Goal: Contribute content: Add original content to the website for others to see

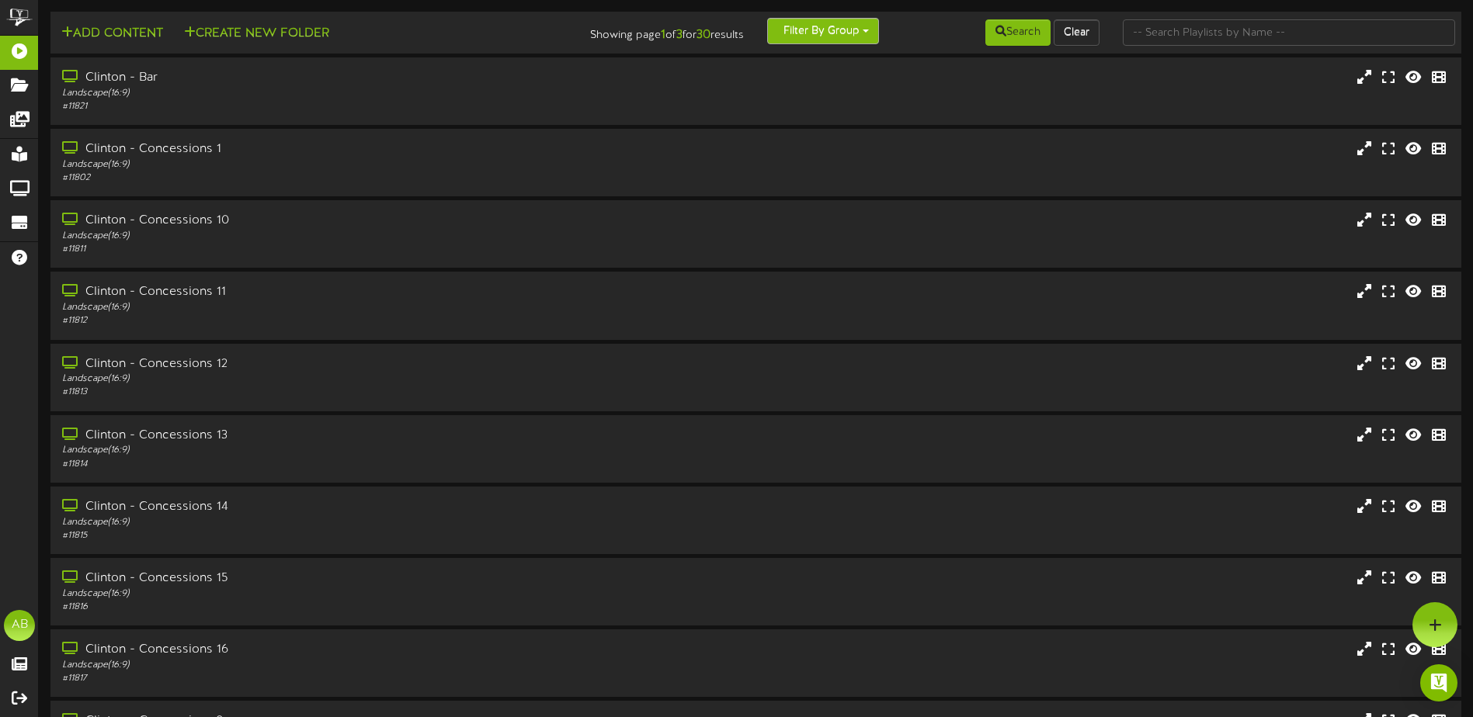
click at [822, 33] on button "Filter By Group" at bounding box center [823, 31] width 112 height 26
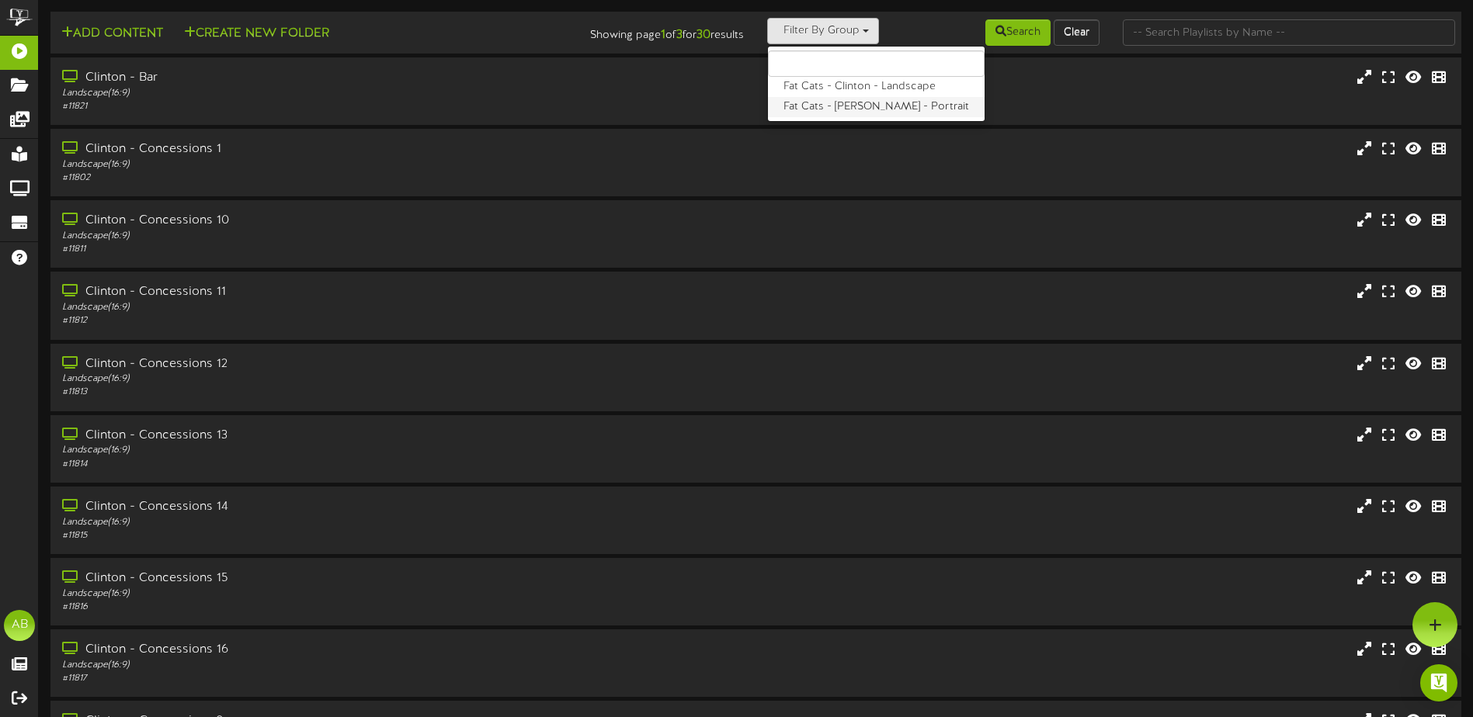
click at [831, 113] on label "Fat Cats - [PERSON_NAME] - Portrait" at bounding box center [876, 107] width 217 height 20
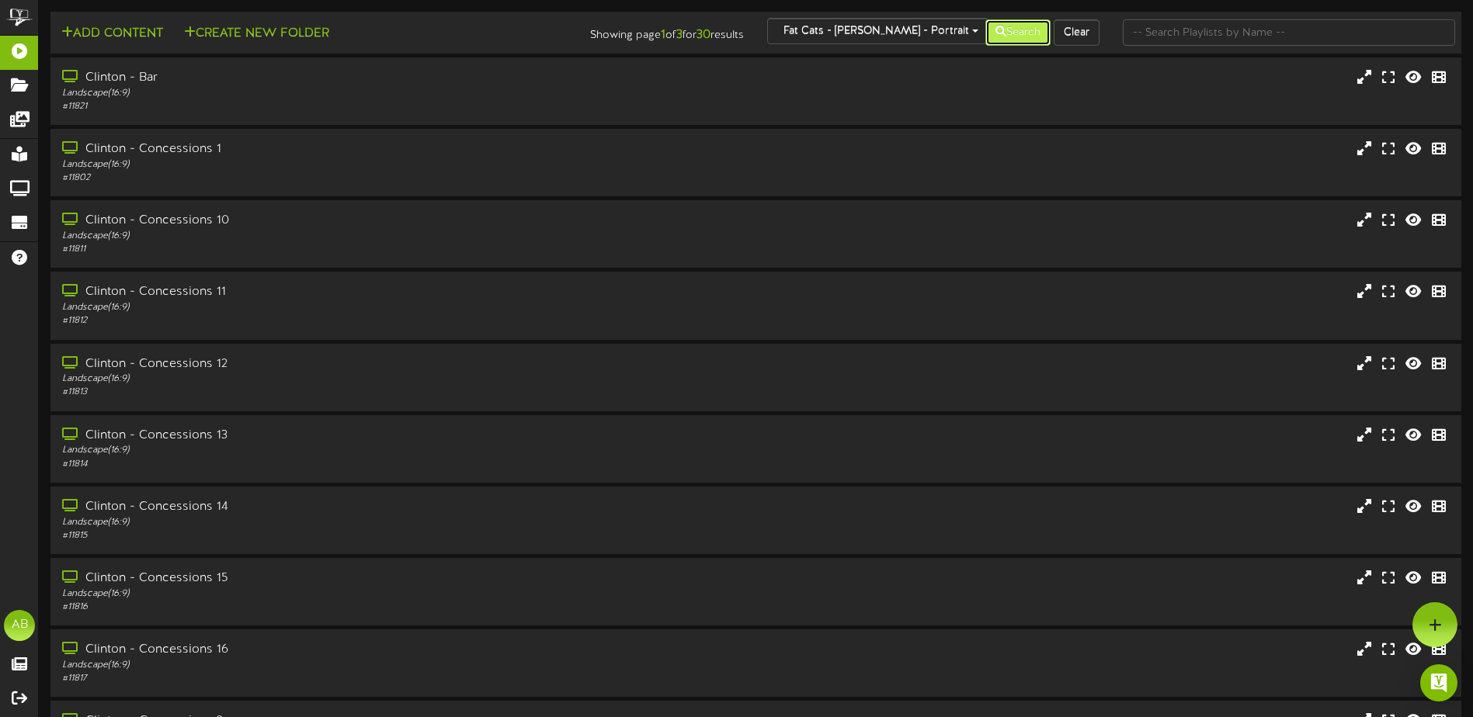
click at [1013, 27] on button "Search" at bounding box center [1017, 32] width 65 height 26
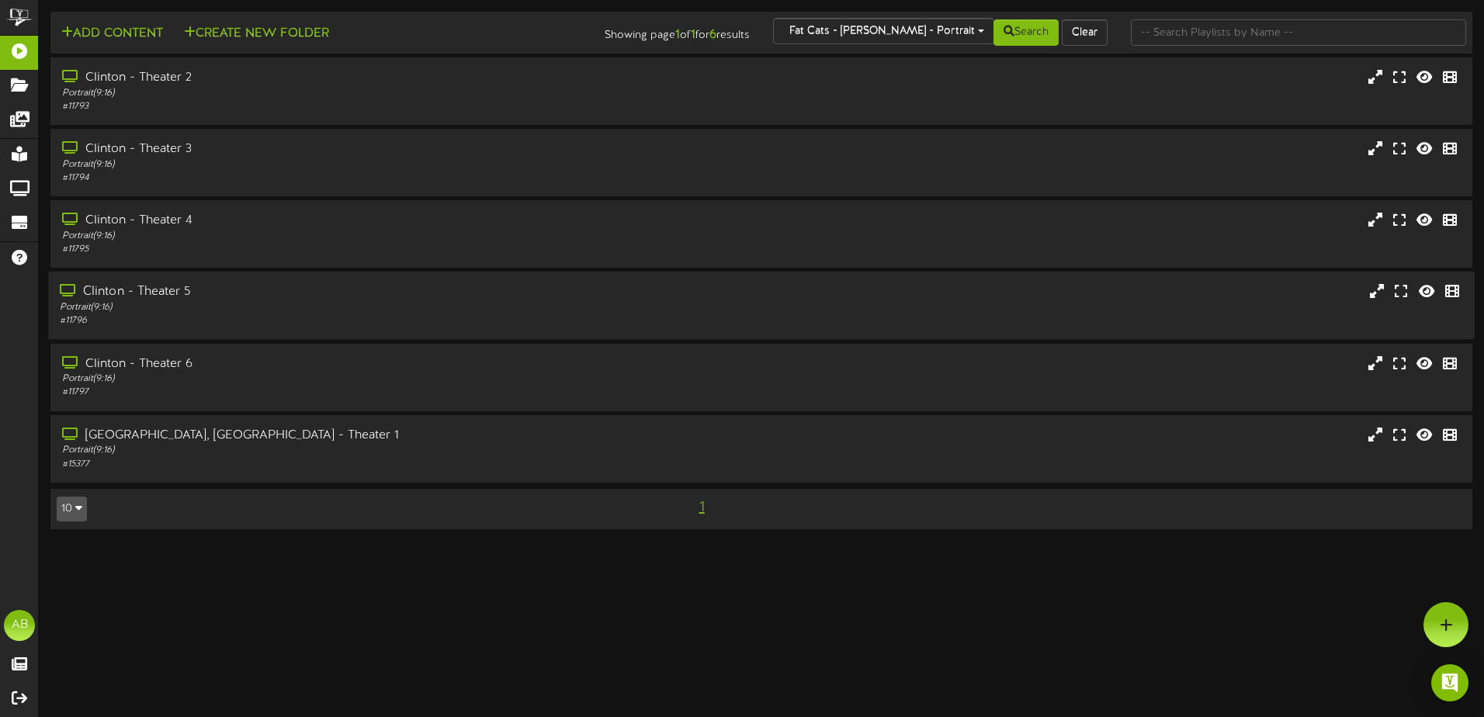
click at [226, 315] on div "# 11796" at bounding box center [345, 320] width 571 height 13
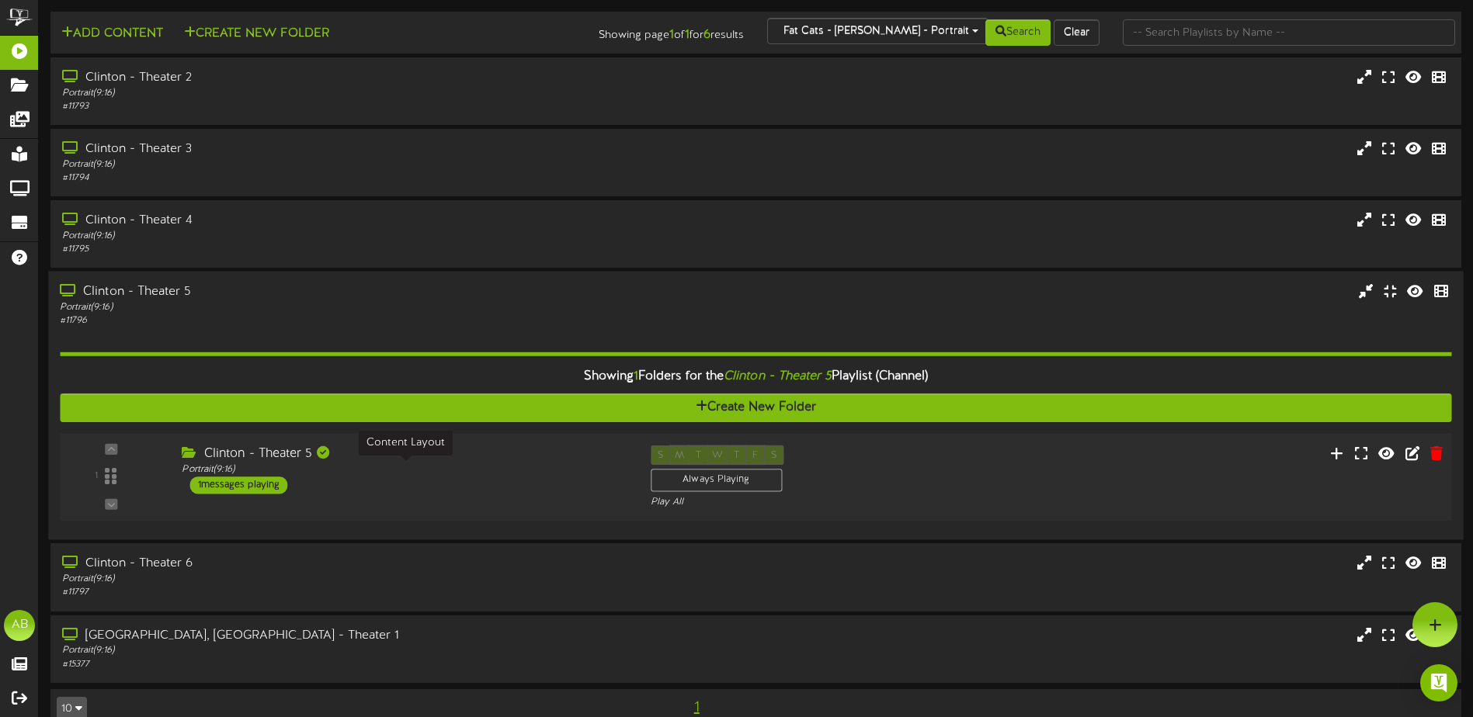
click at [442, 463] on div "Portrait ( 9:16 )" at bounding box center [404, 469] width 445 height 13
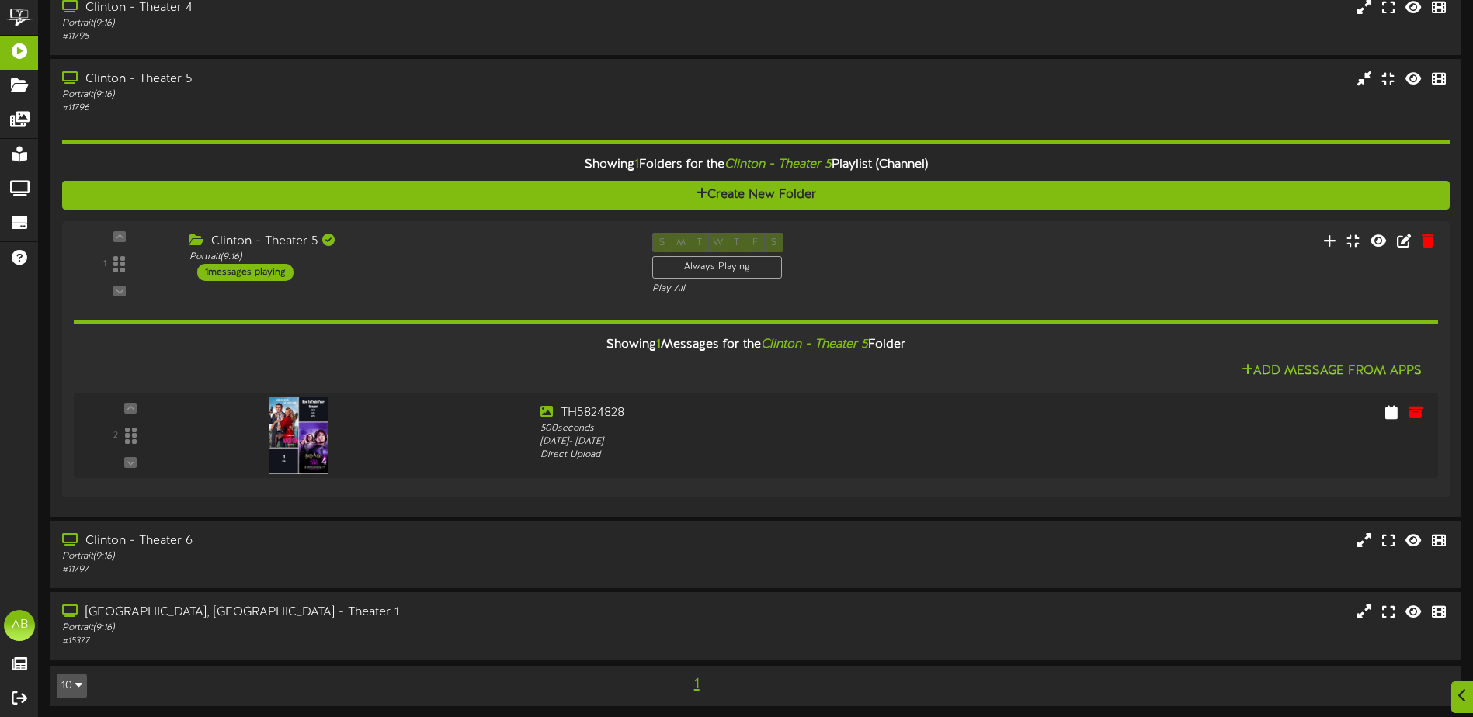
scroll to position [217, 0]
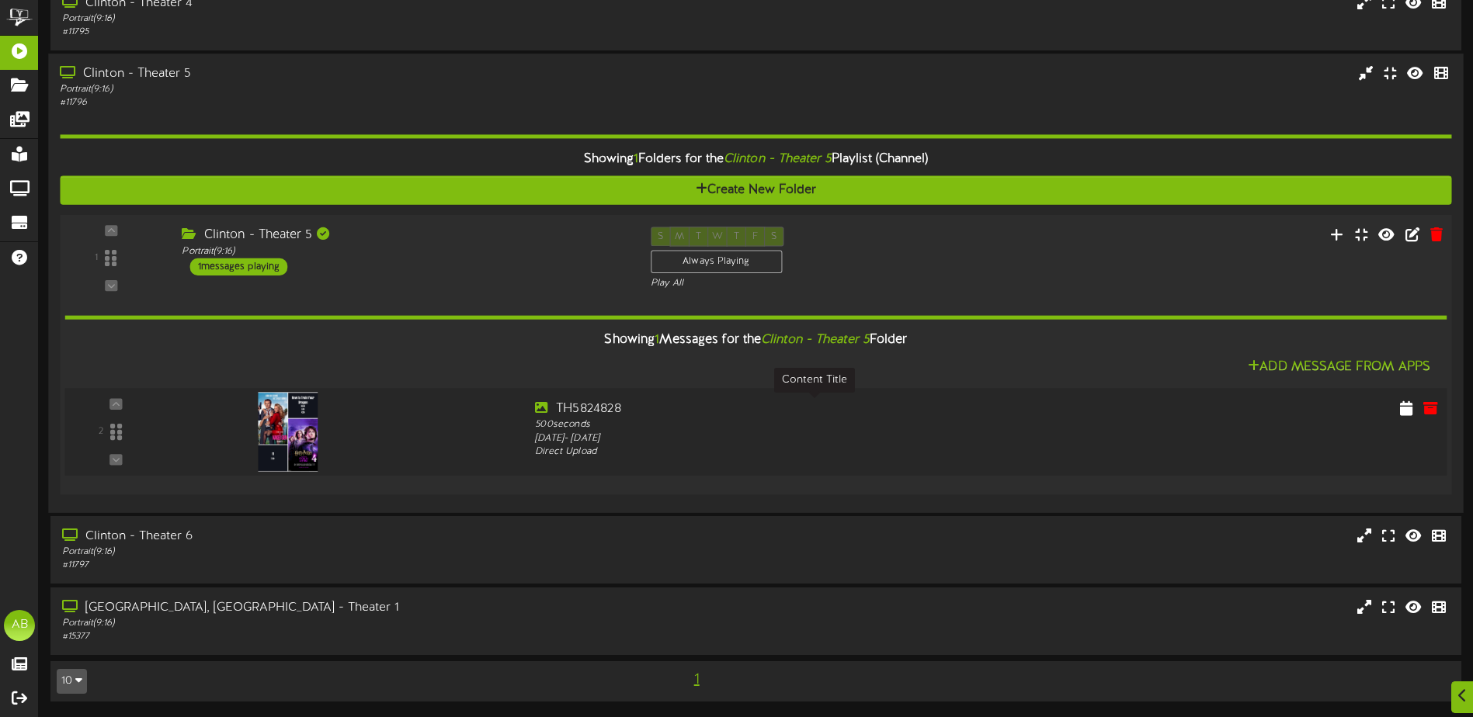
click at [744, 413] on div "TH5824828" at bounding box center [813, 410] width 557 height 18
click at [1425, 404] on icon at bounding box center [1430, 407] width 17 height 17
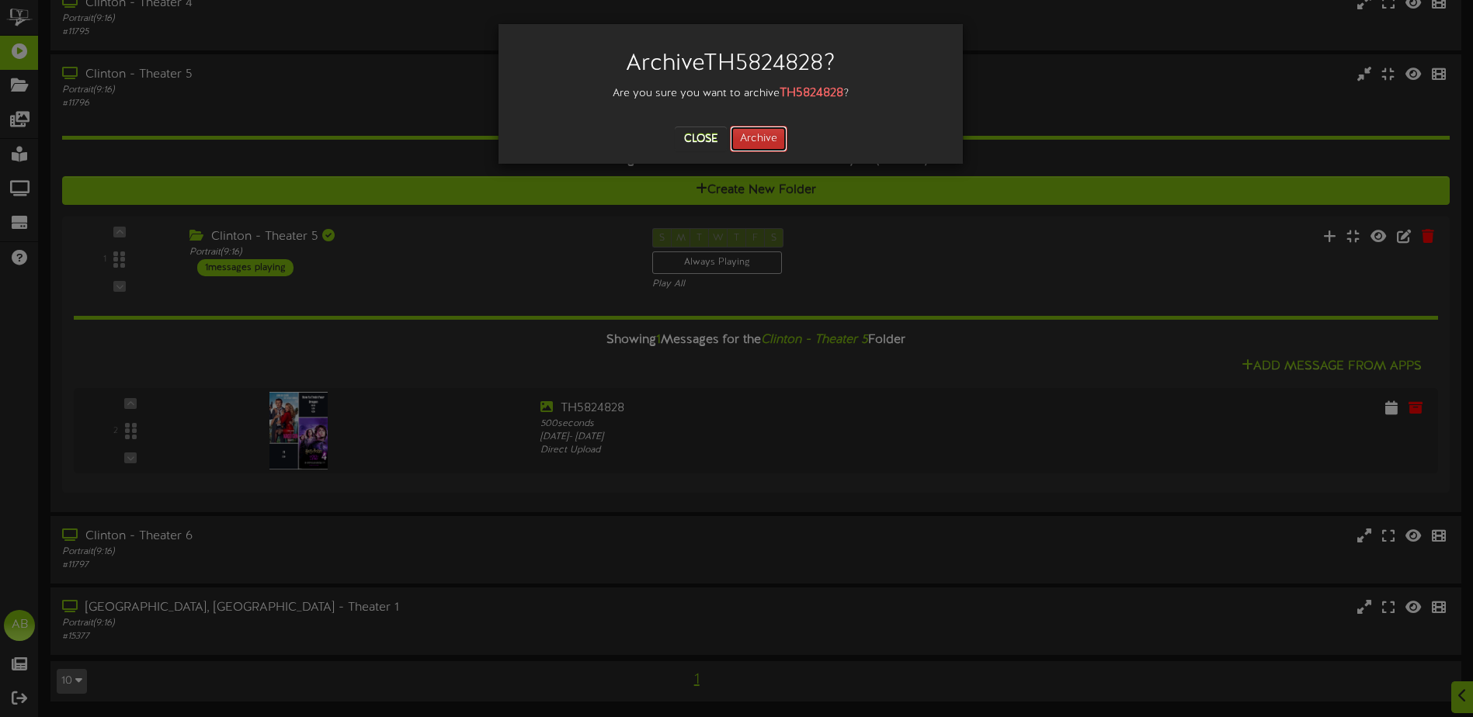
click at [764, 137] on button "Archive" at bounding box center [758, 139] width 57 height 26
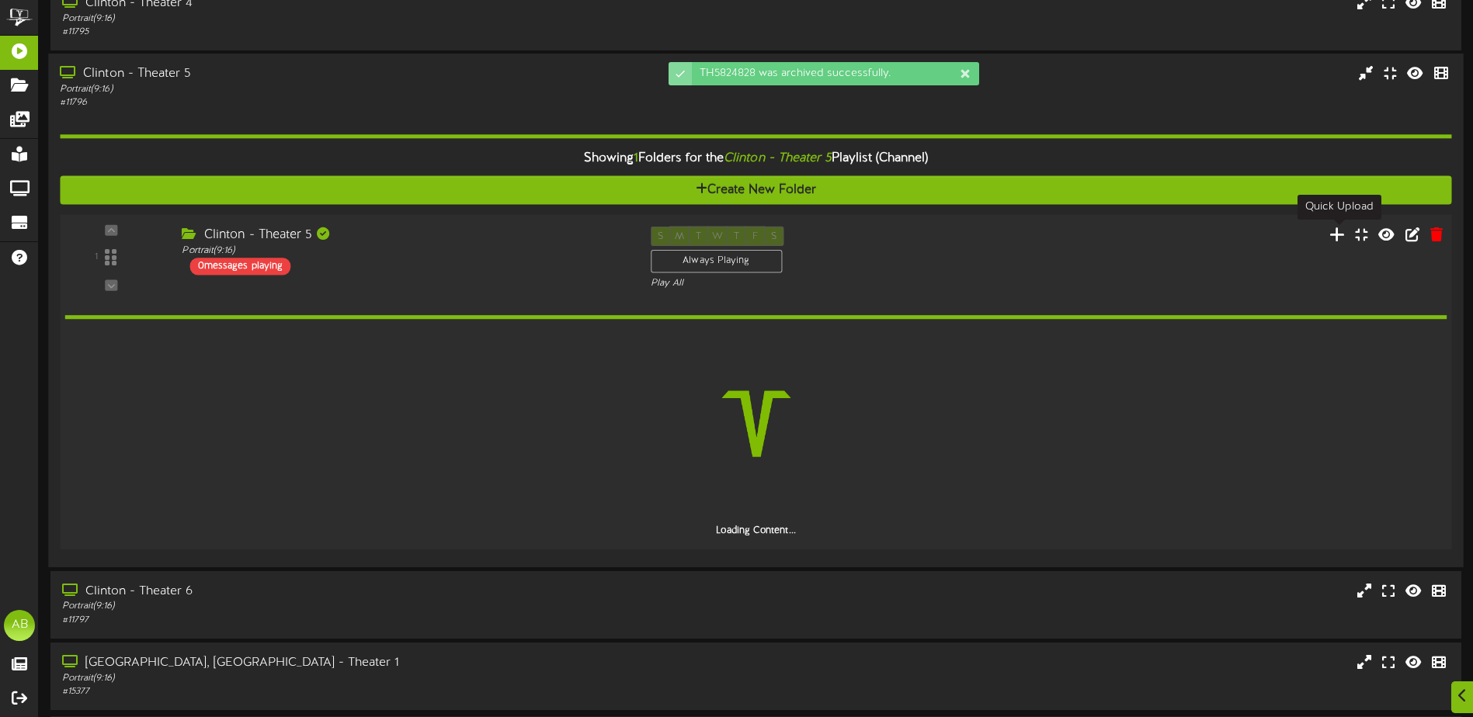
click at [1331, 240] on icon at bounding box center [1337, 233] width 16 height 17
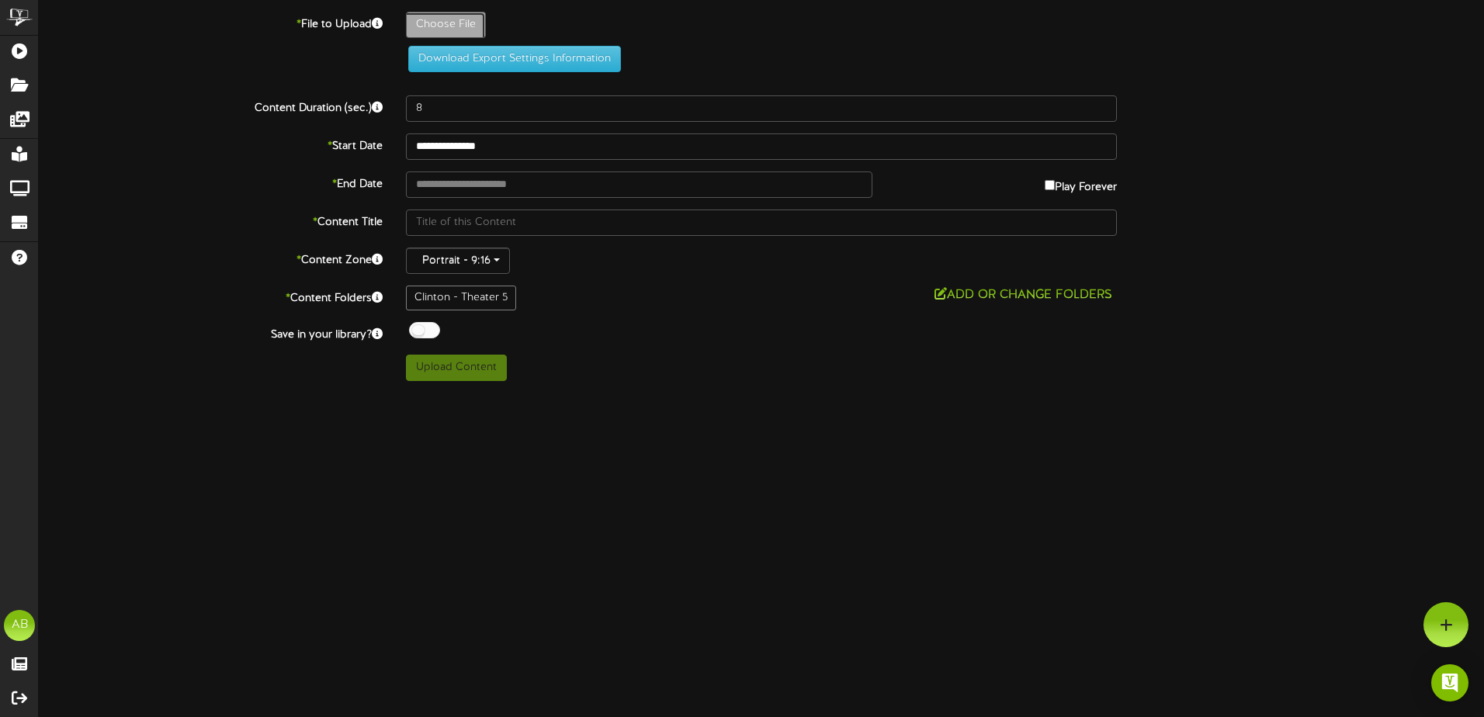
type input "**********"
type input "TH5825828"
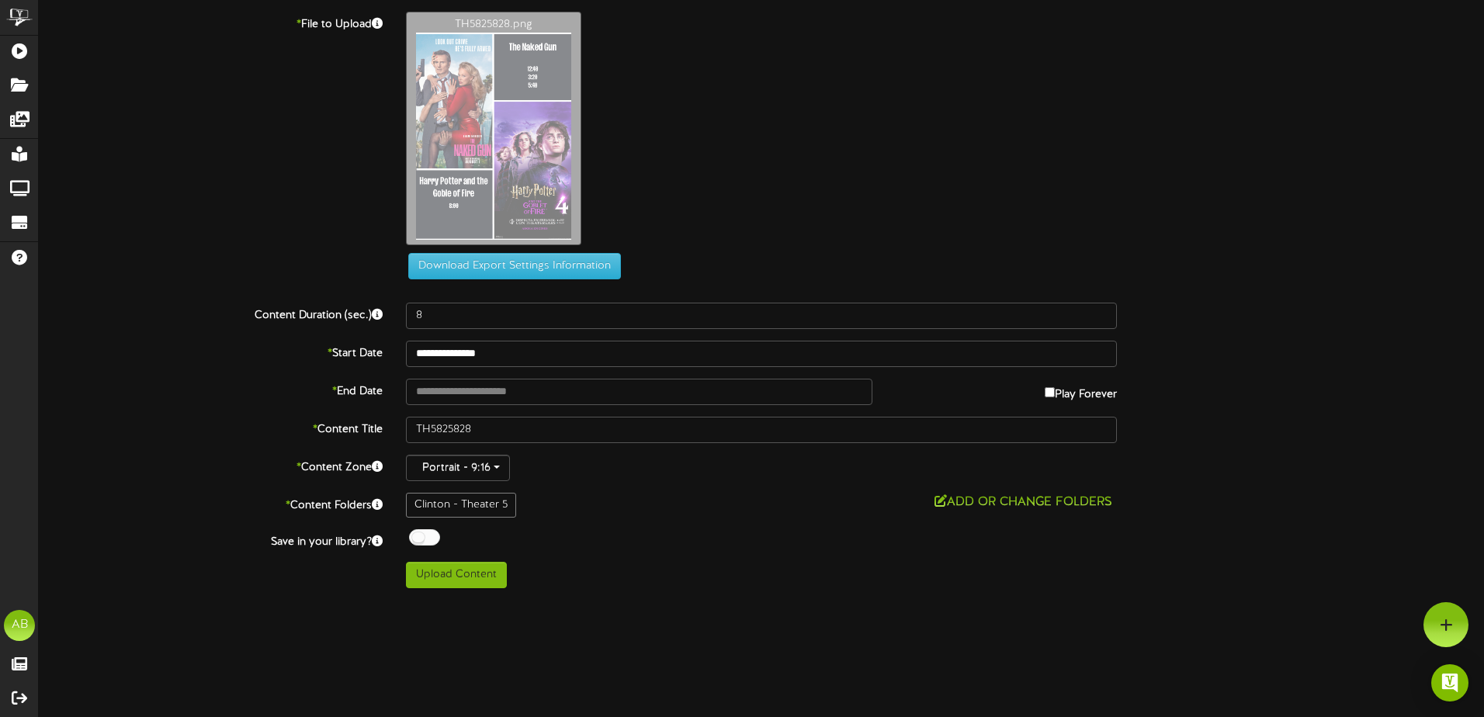
drag, startPoint x: 447, startPoint y: 329, endPoint x: 481, endPoint y: 324, distance: 33.7
click at [413, 327] on div "**********" at bounding box center [761, 300] width 1445 height 577
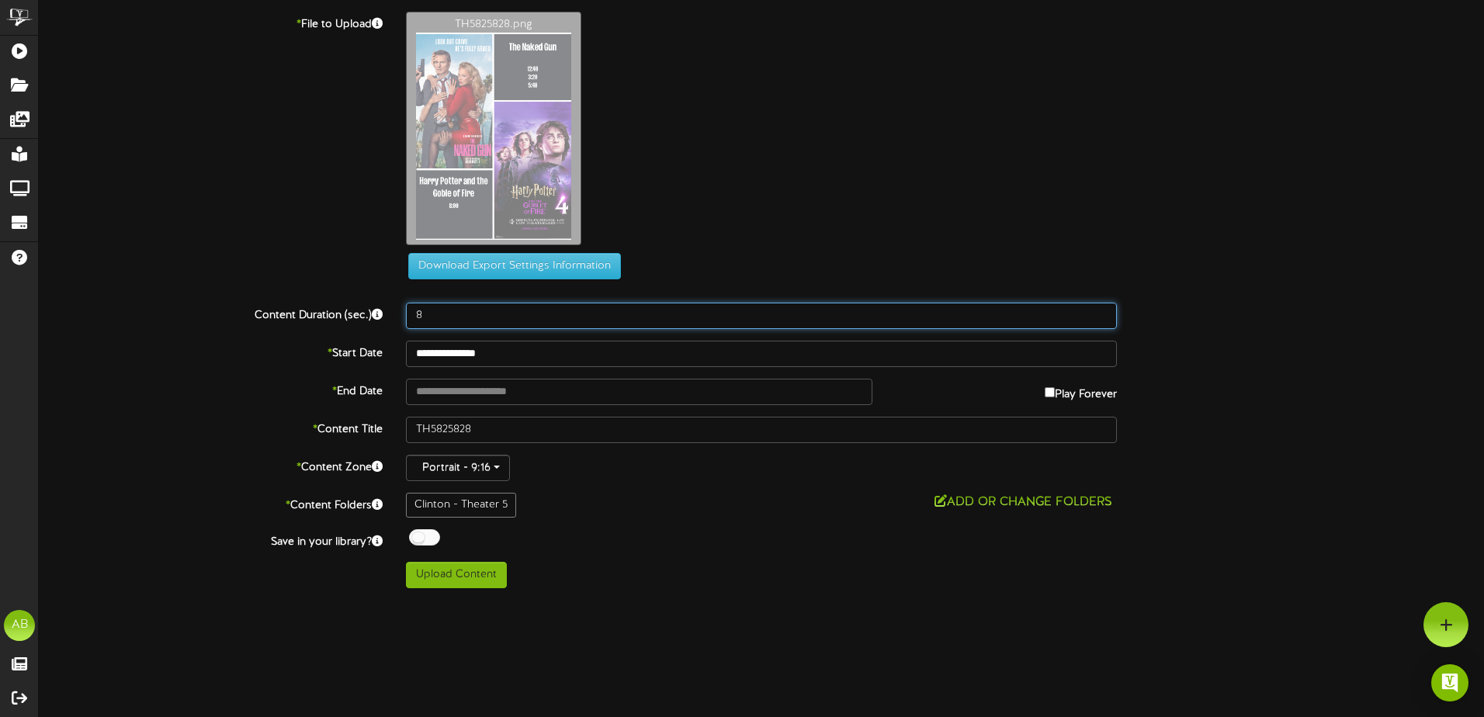
click at [520, 317] on input "8" at bounding box center [761, 316] width 711 height 26
type input "500"
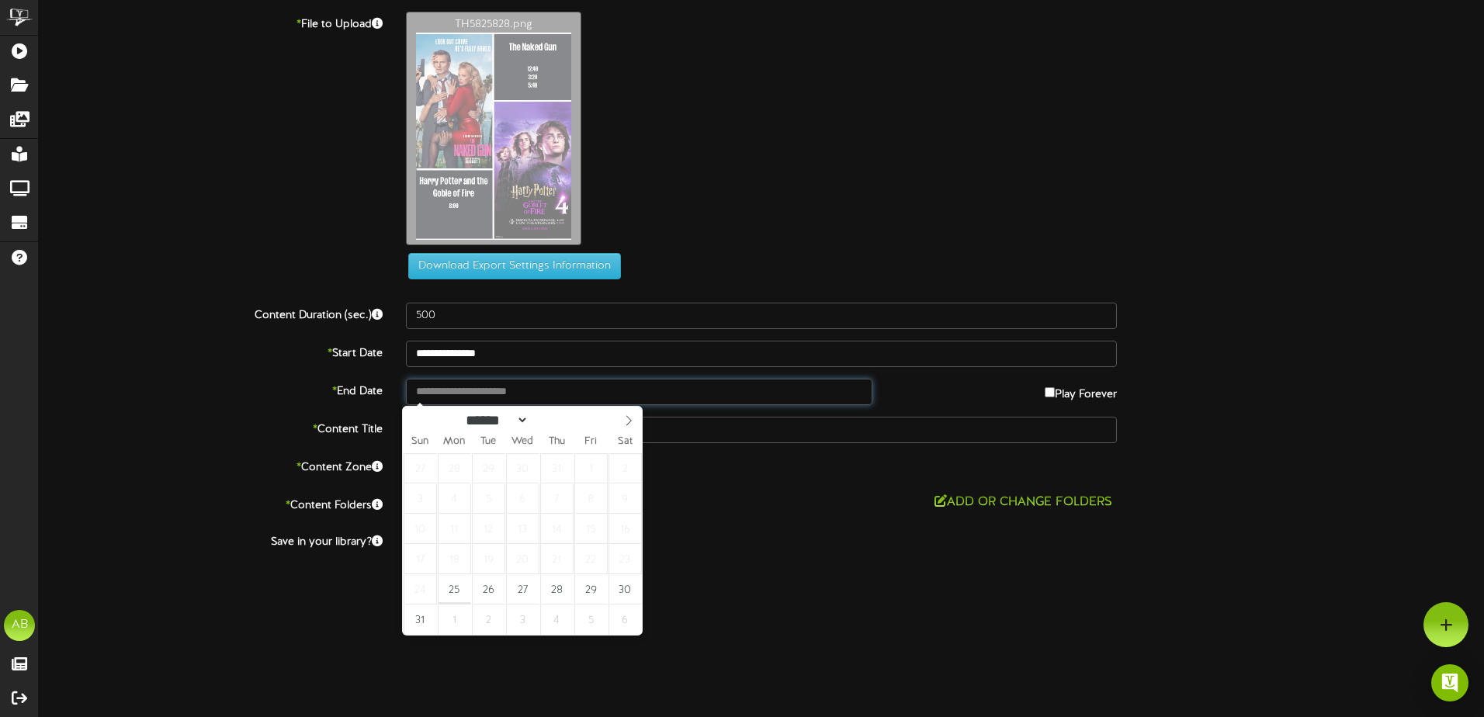
click at [543, 401] on input "text" at bounding box center [639, 392] width 467 height 26
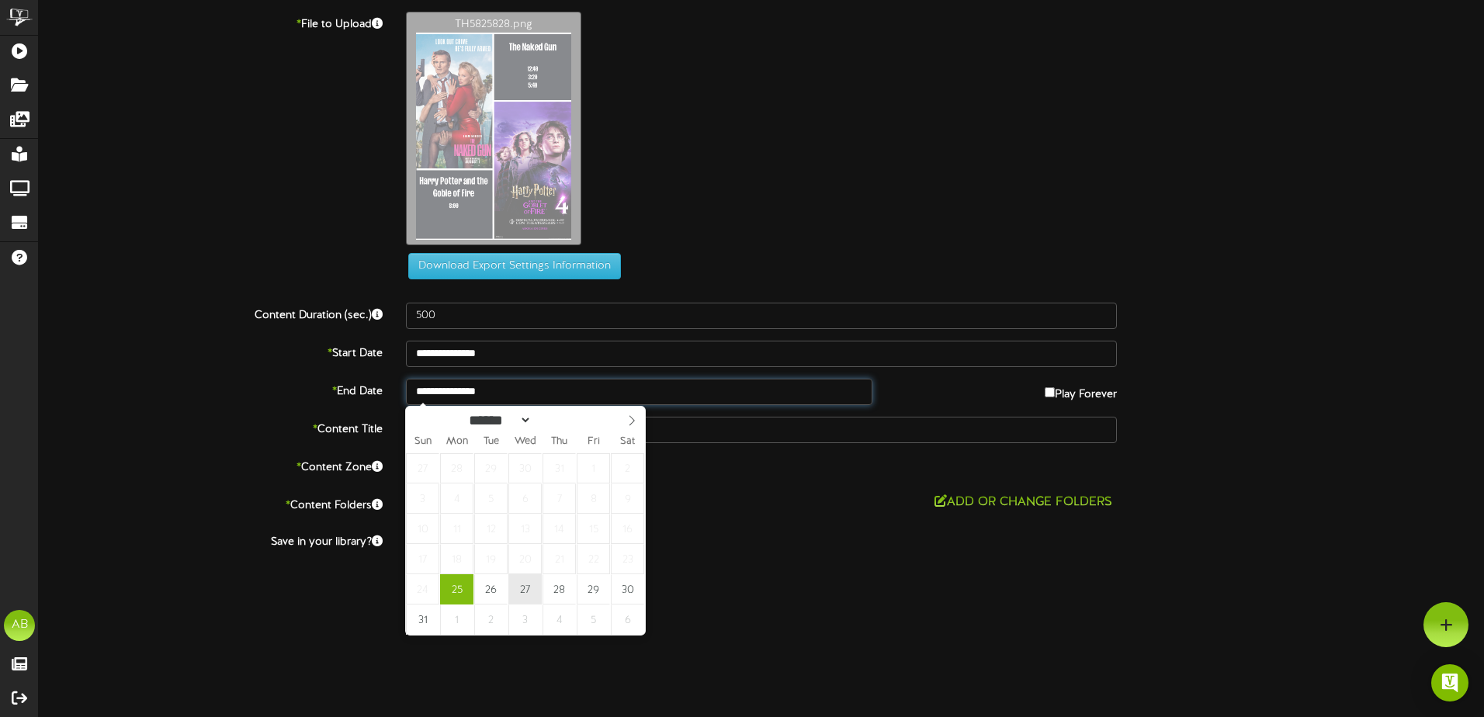
type input "**********"
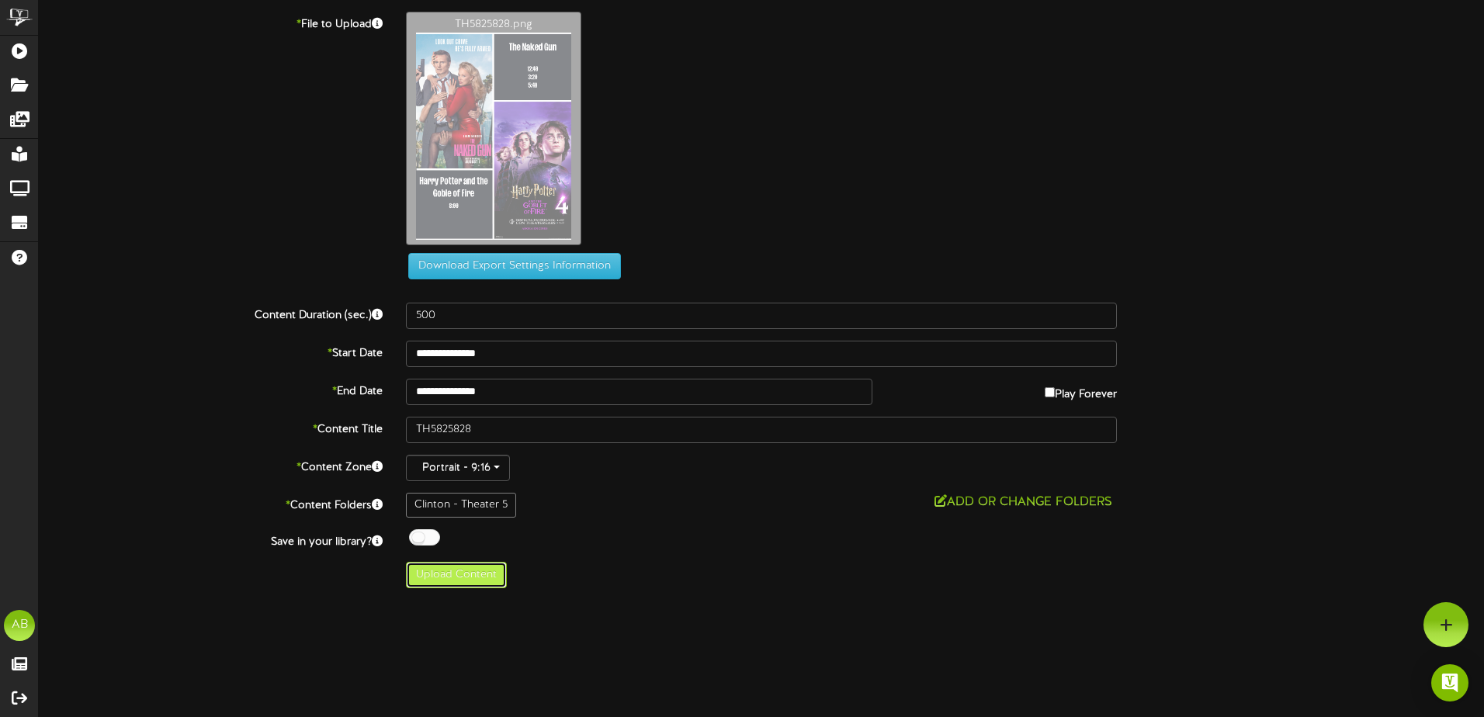
click at [485, 572] on button "Upload Content" at bounding box center [456, 575] width 101 height 26
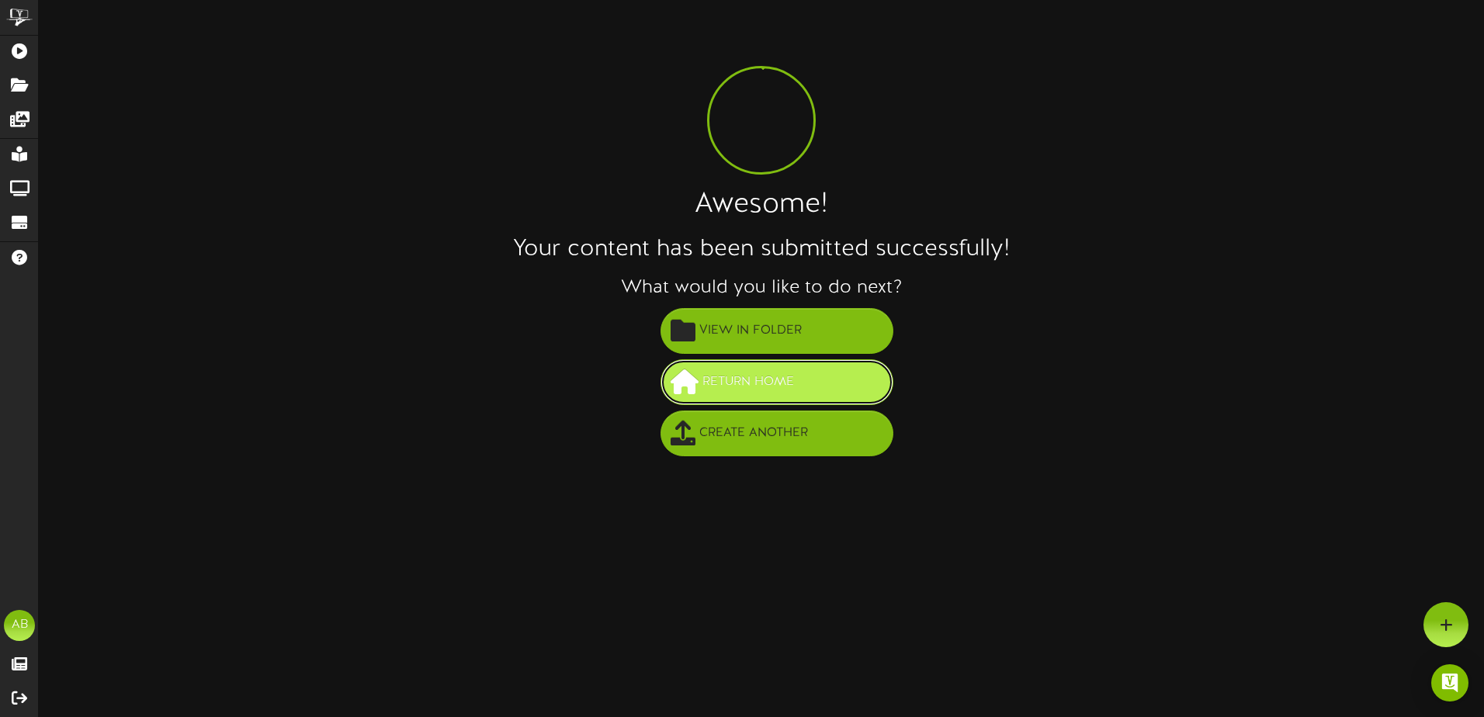
click at [750, 385] on span "Return Home" at bounding box center [748, 383] width 99 height 26
